Goal: Find specific page/section: Find specific page/section

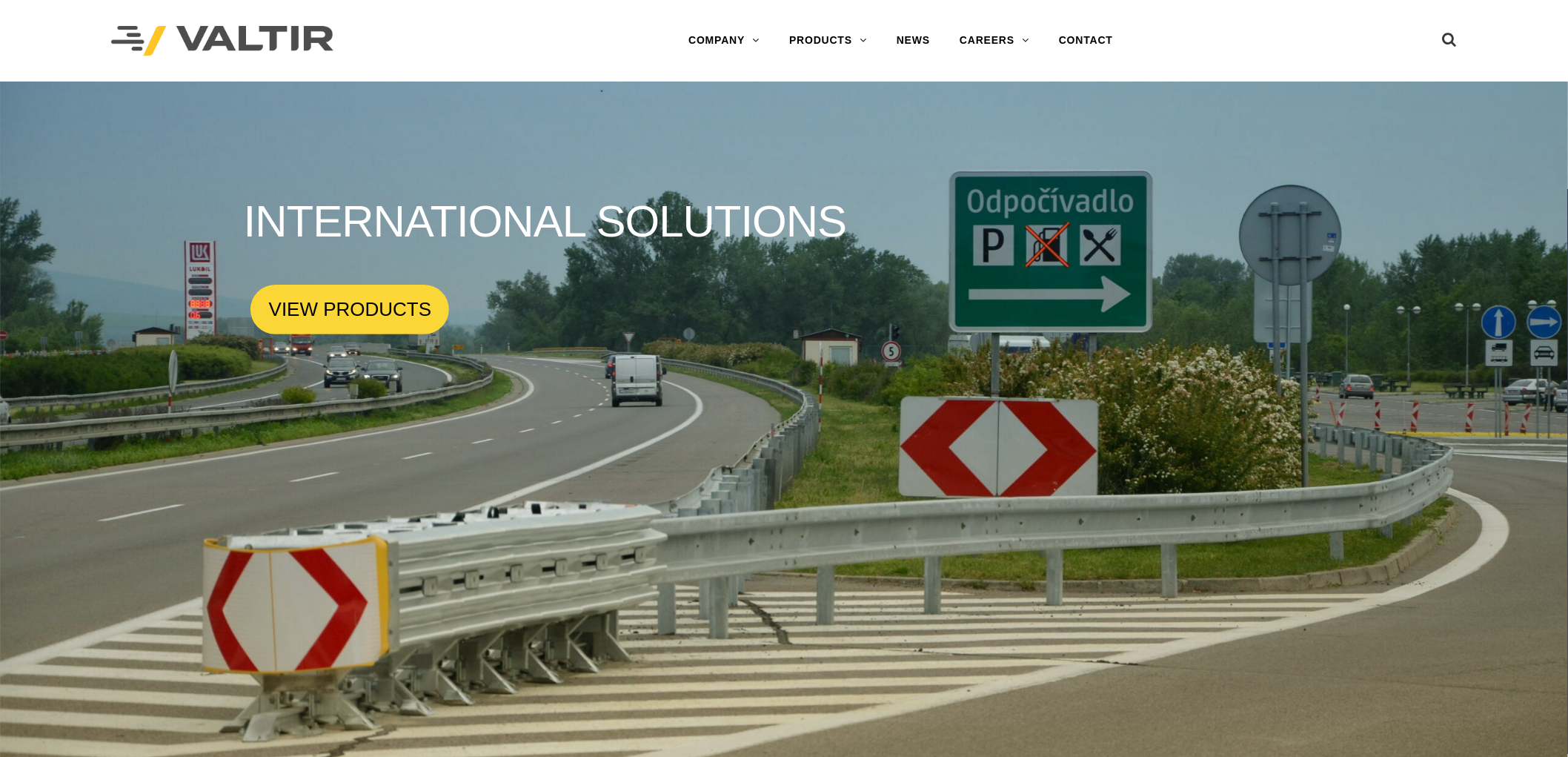
click at [847, 167] on link "DELINEATORS" at bounding box center [867, 159] width 185 height 29
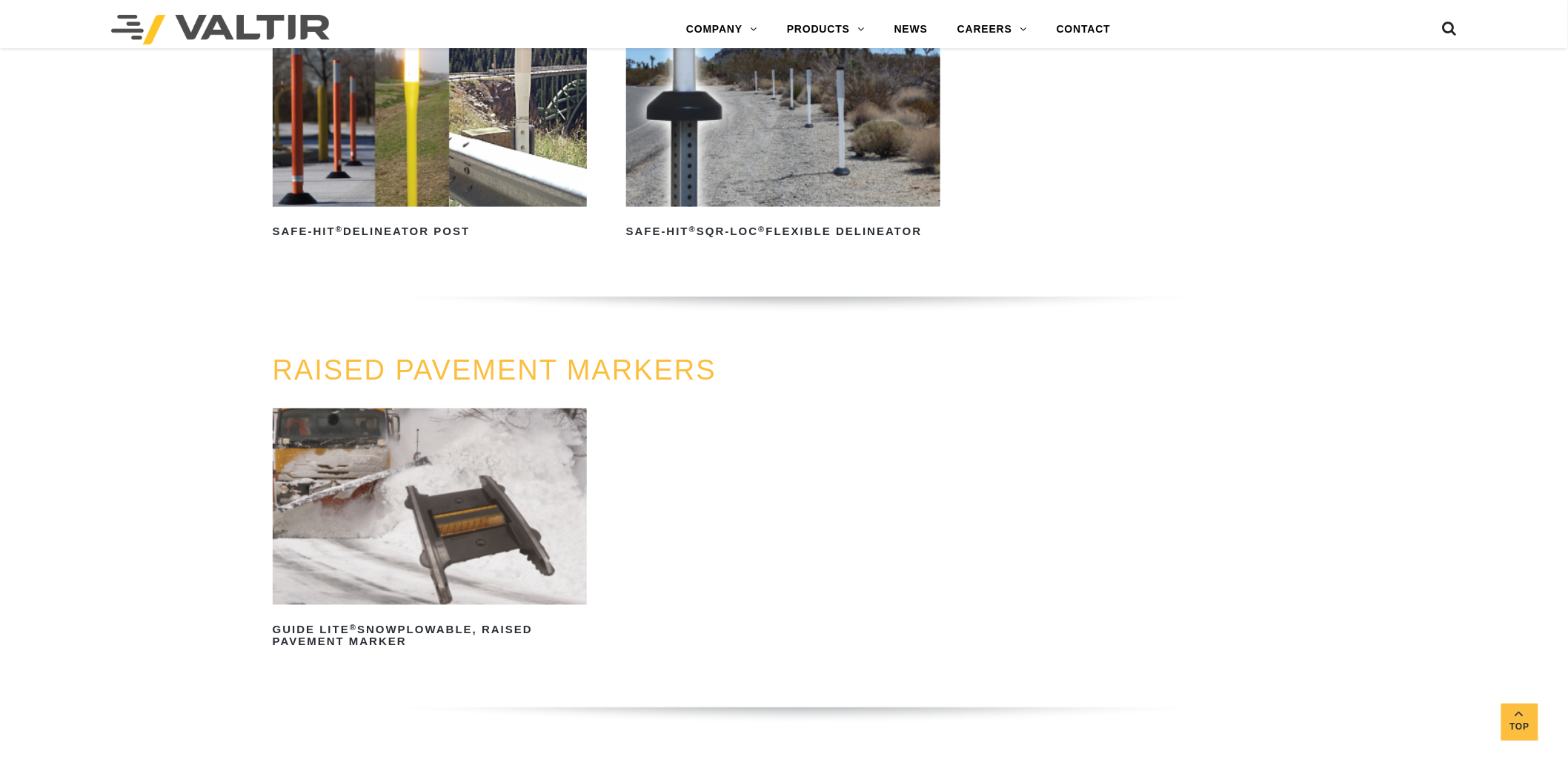
scroll to position [494, 0]
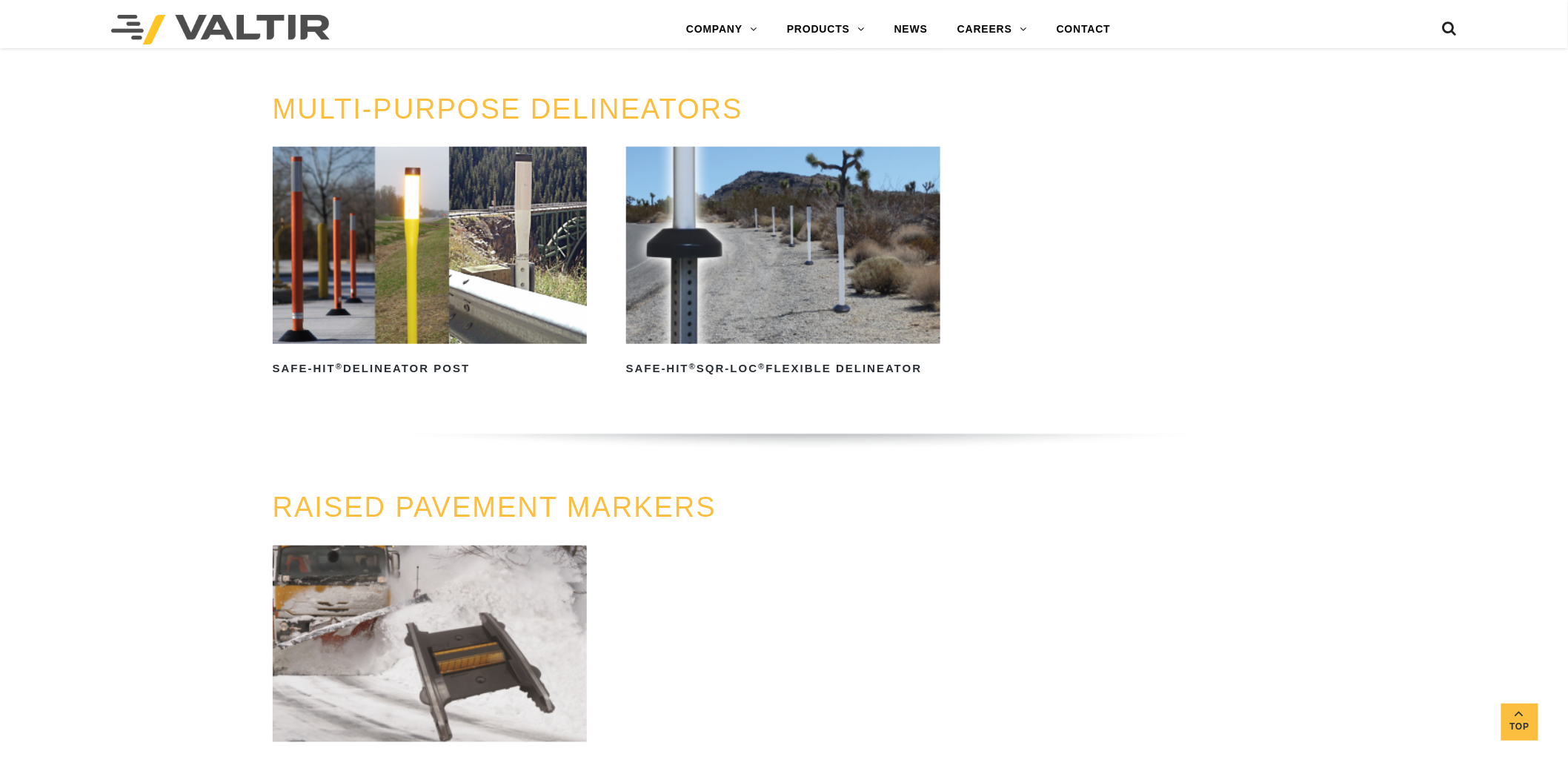
click at [848, 260] on link "SIGN POSTS & SUPPORTS" at bounding box center [864, 267] width 185 height 29
